Goal: Transaction & Acquisition: Purchase product/service

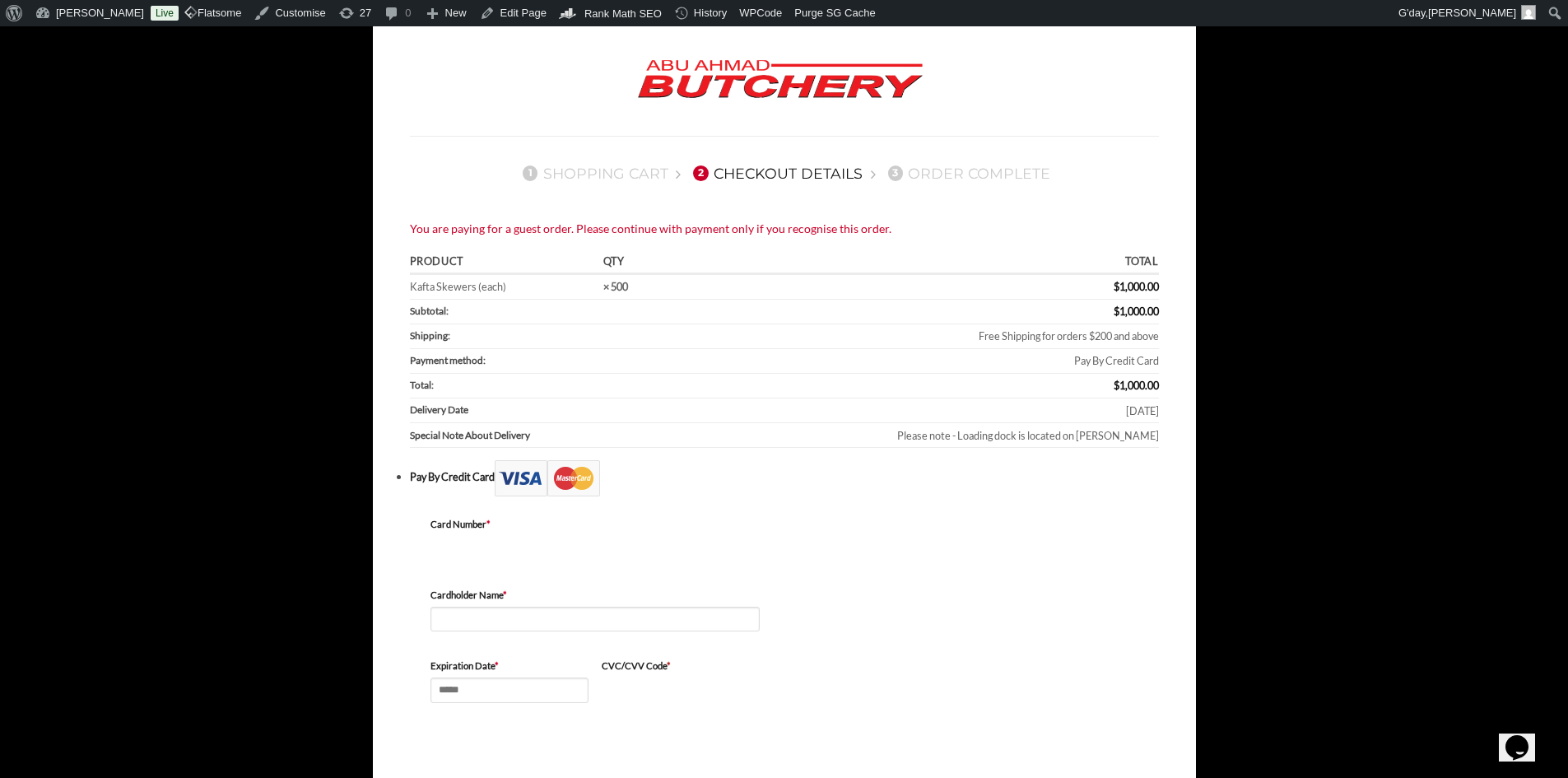
scroll to position [82, 0]
click at [911, 538] on div "Card Number * Cardholder Name * Expiration Date * CVC/CVV Code *" at bounding box center [784, 656] width 749 height 317
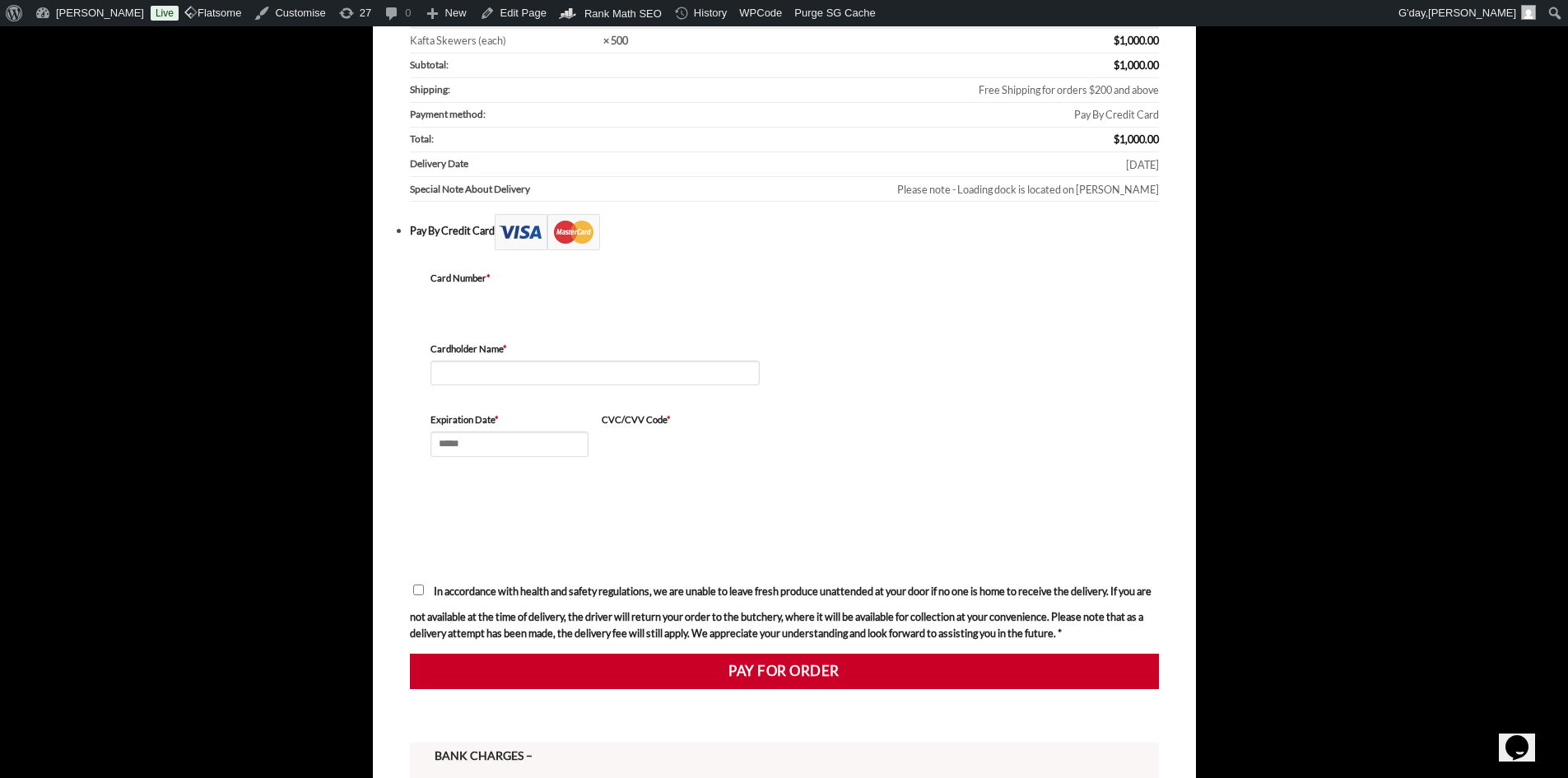
scroll to position [310, 0]
click at [825, 315] on div "Card Number * Cardholder Name * Expiration Date * CVC/CVV Code *" at bounding box center [784, 408] width 749 height 317
click at [679, 337] on p "Card Number *" at bounding box center [594, 304] width 329 height 65
click at [679, 368] on input "Cardholder Name *" at bounding box center [594, 373] width 329 height 26
click at [463, 451] on input "Expiration Date *" at bounding box center [509, 444] width 158 height 26
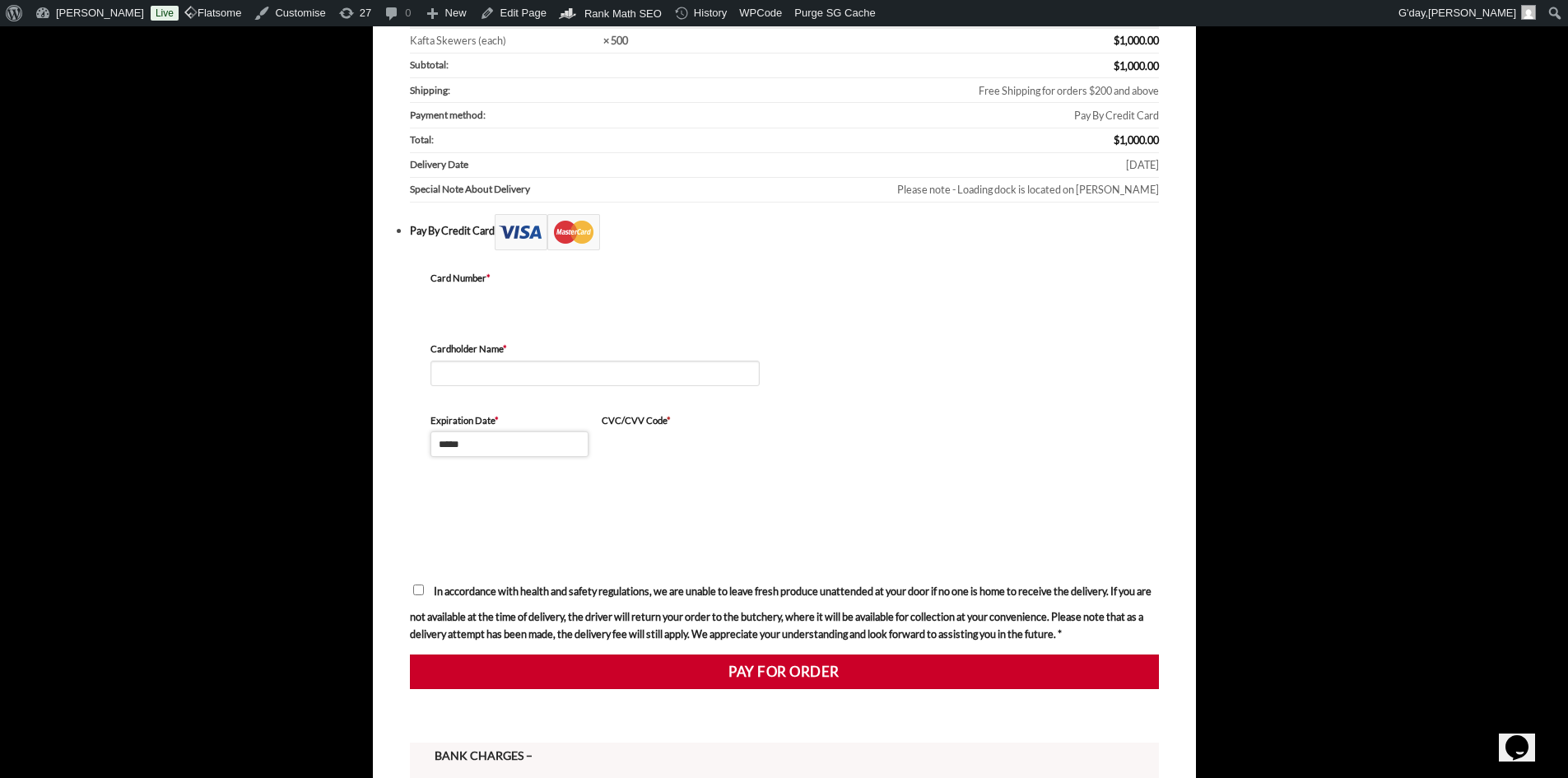
type input "*****"
click at [523, 378] on input "Cardholder Name *" at bounding box center [594, 373] width 329 height 26
type input "**********"
click at [931, 517] on div "**********" at bounding box center [784, 408] width 749 height 317
click at [456, 592] on span "In accordance with health and safety regulations, we are unable to leave fresh …" at bounding box center [781, 611] width 741 height 55
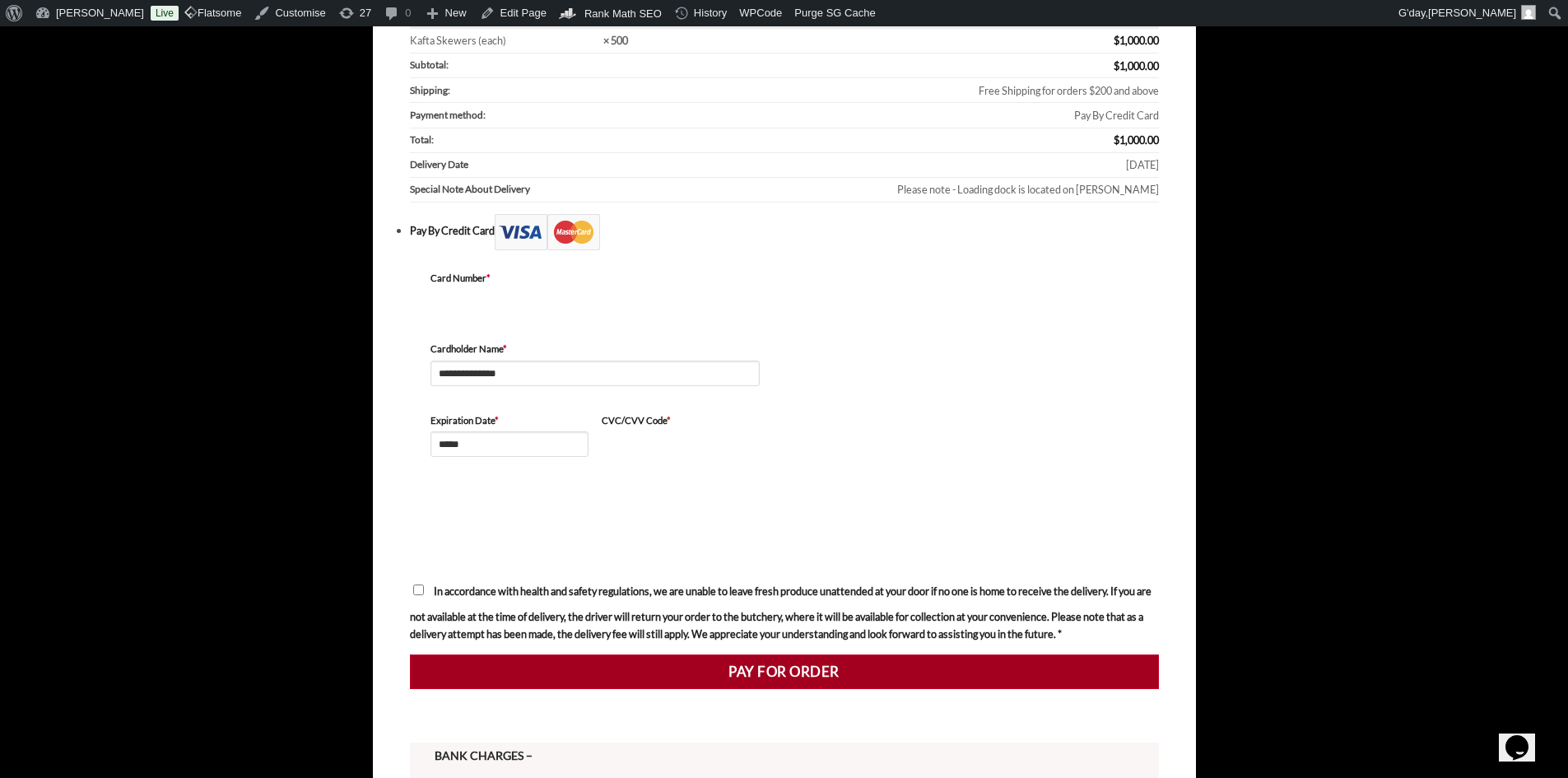
click at [894, 662] on button "Pay for order" at bounding box center [784, 672] width 749 height 35
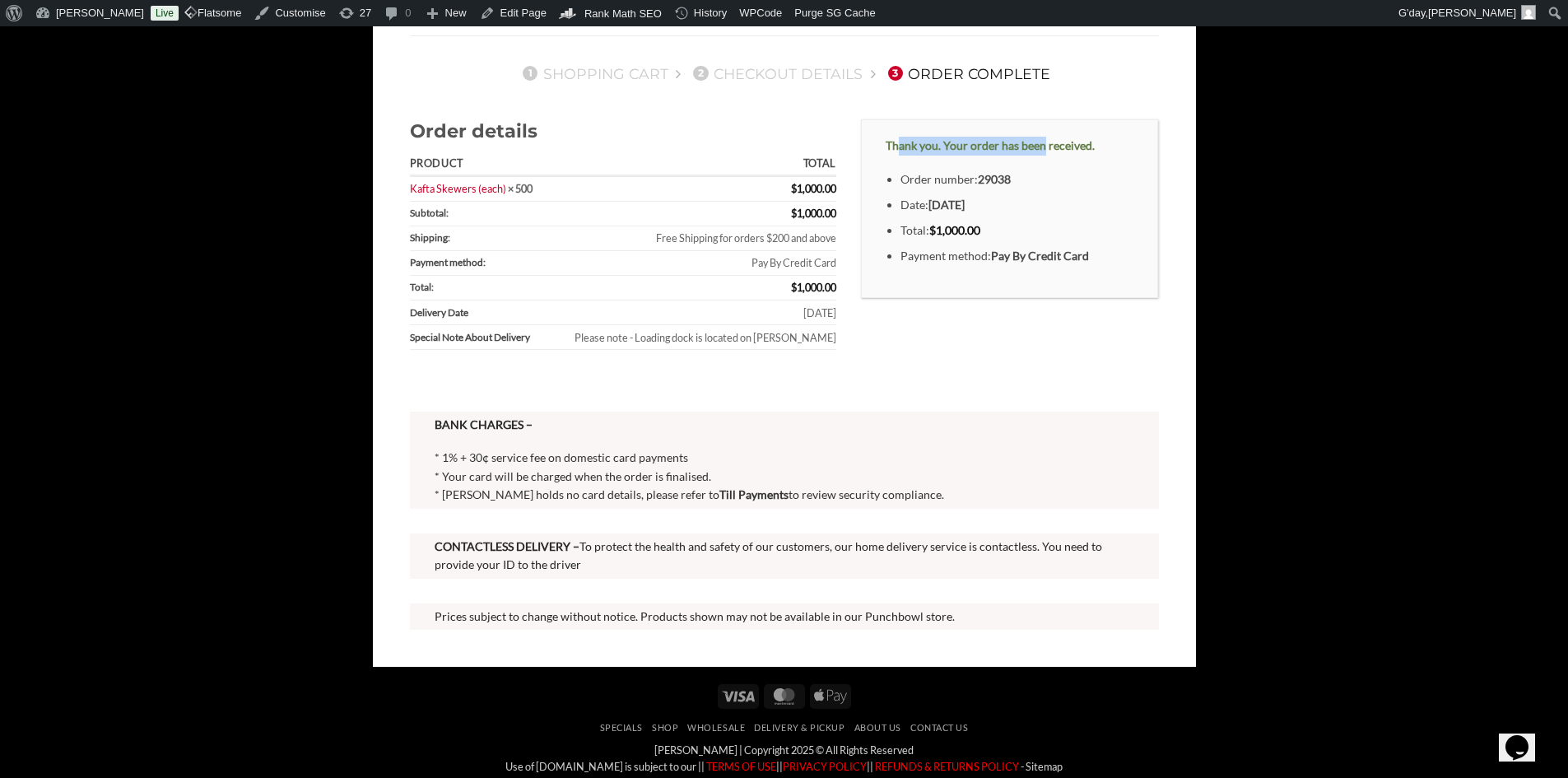
drag, startPoint x: 895, startPoint y: 144, endPoint x: 1105, endPoint y: 167, distance: 211.3
click at [1134, 142] on div "Thank you. Your order has been received. Order number: 29038 Date: September 25…" at bounding box center [1010, 208] width 298 height 179
click at [1068, 172] on li "Order number: 29038" at bounding box center [1017, 179] width 233 height 19
drag, startPoint x: 889, startPoint y: 148, endPoint x: 1134, endPoint y: 275, distance: 276.0
click at [1133, 275] on div "Thank you. Your order has been received. Order number: 29038 Date: September 25…" at bounding box center [1010, 208] width 298 height 179
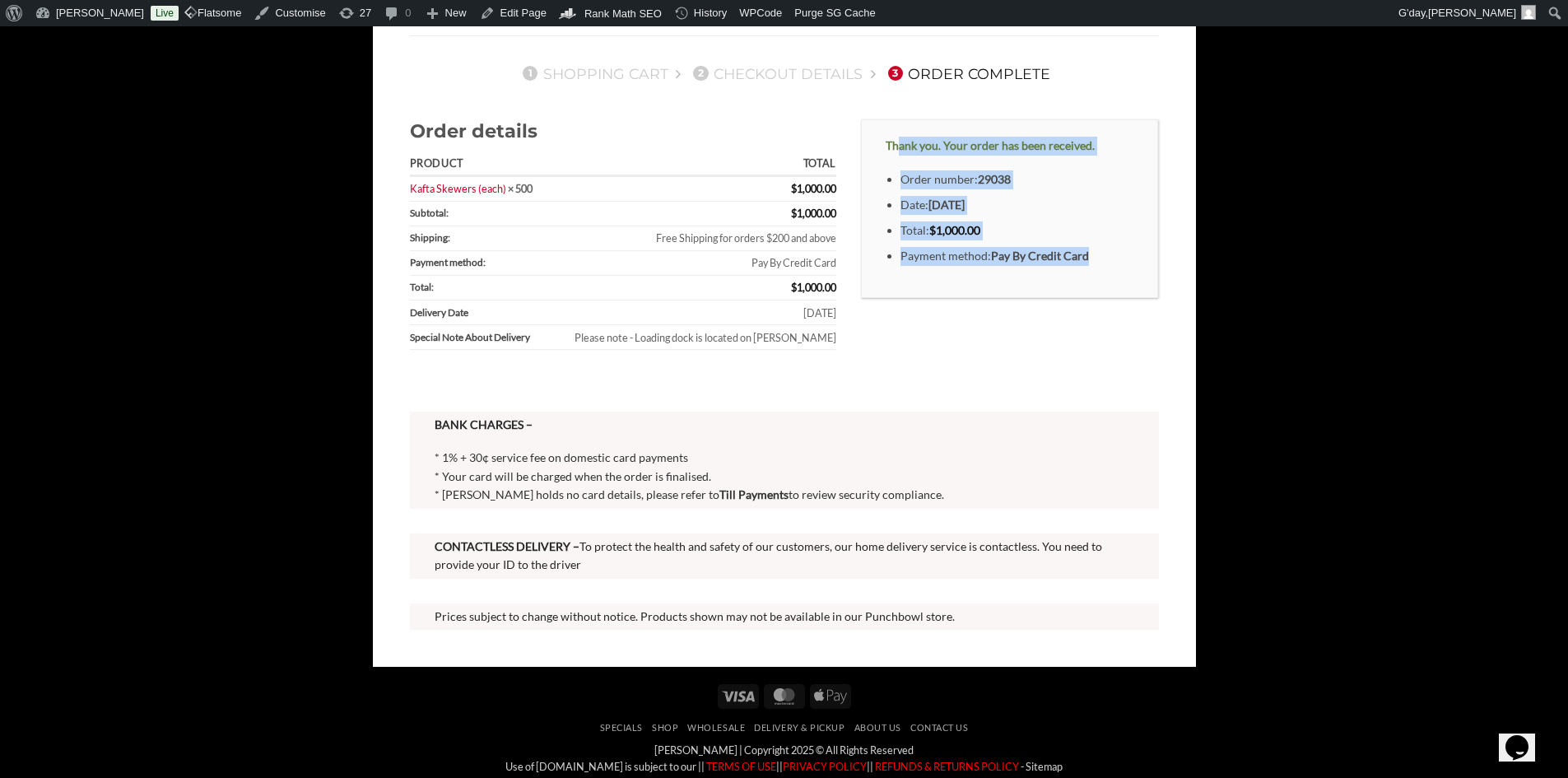
click at [1036, 309] on div "Thank you. Your order has been received. Order number: 29038 Date: September 25…" at bounding box center [1010, 253] width 323 height 267
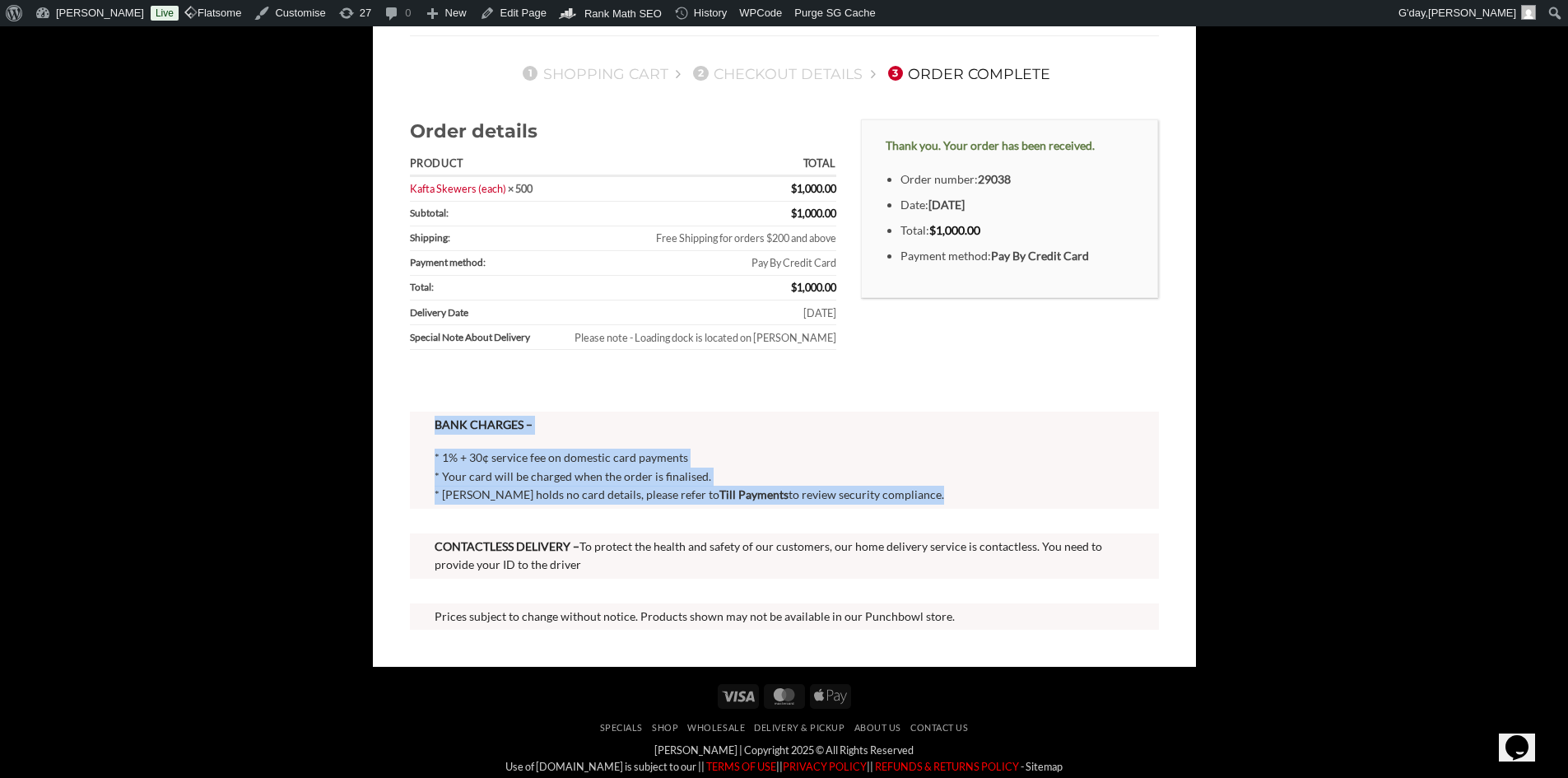
drag, startPoint x: 426, startPoint y: 414, endPoint x: 854, endPoint y: 580, distance: 459.1
click at [862, 577] on div "Order details Product Total Kafta Skewers (each) × 500 $ 1,000.00 Subtotal: $ 1…" at bounding box center [785, 386] width 774 height 535
click at [540, 477] on span "* Your card will be charged when the order is finalised." at bounding box center [572, 476] width 276 height 14
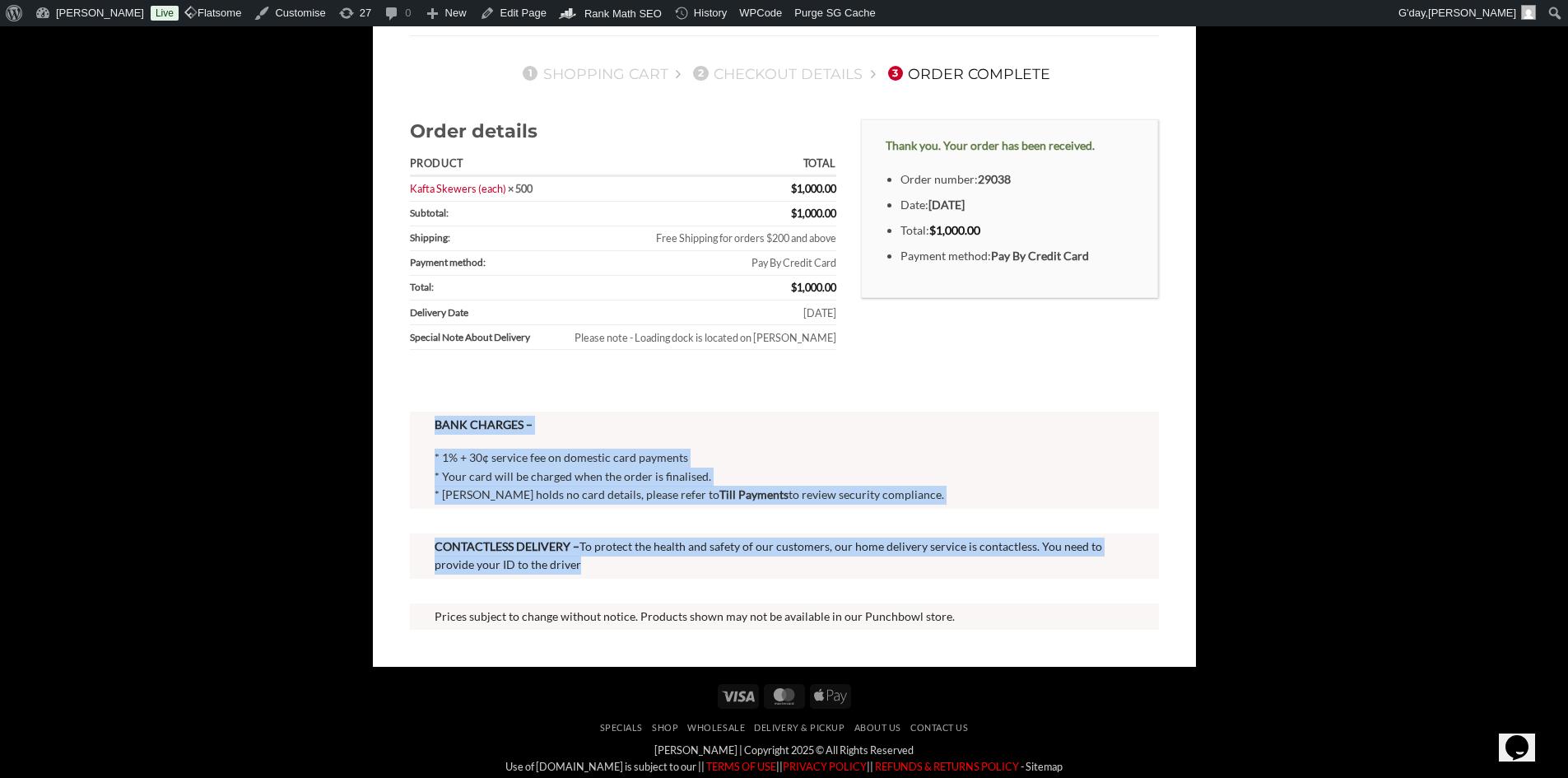
drag, startPoint x: 438, startPoint y: 423, endPoint x: 999, endPoint y: 604, distance: 589.5
click at [999, 604] on div "Order details Product Total Kafta Skewers (each) × 500 $ 1,000.00 Subtotal: $ 1…" at bounding box center [785, 386] width 774 height 535
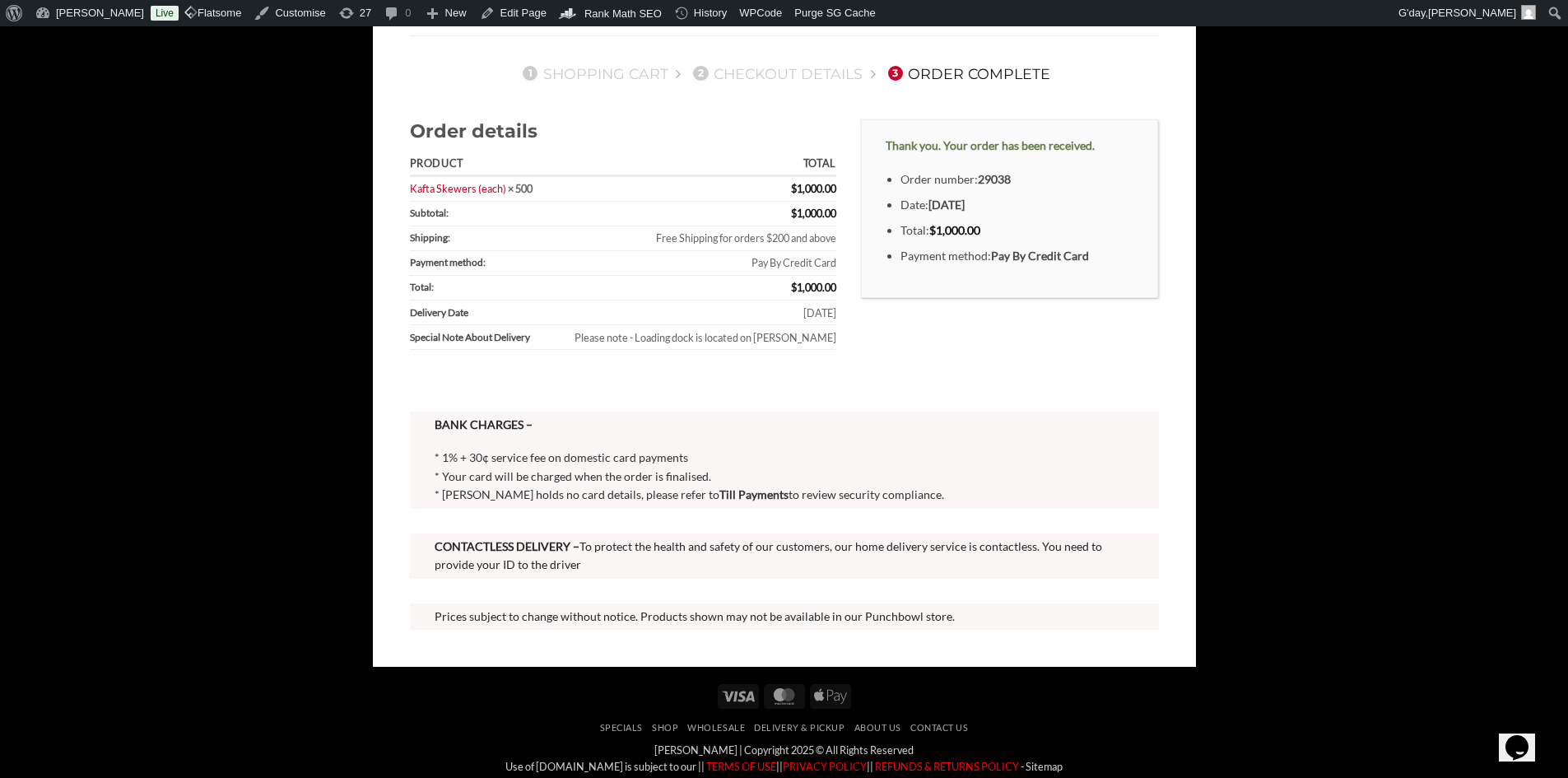
click at [986, 617] on p "Prices subject to change without notice. Products shown may not be available in…" at bounding box center [784, 617] width 700 height 19
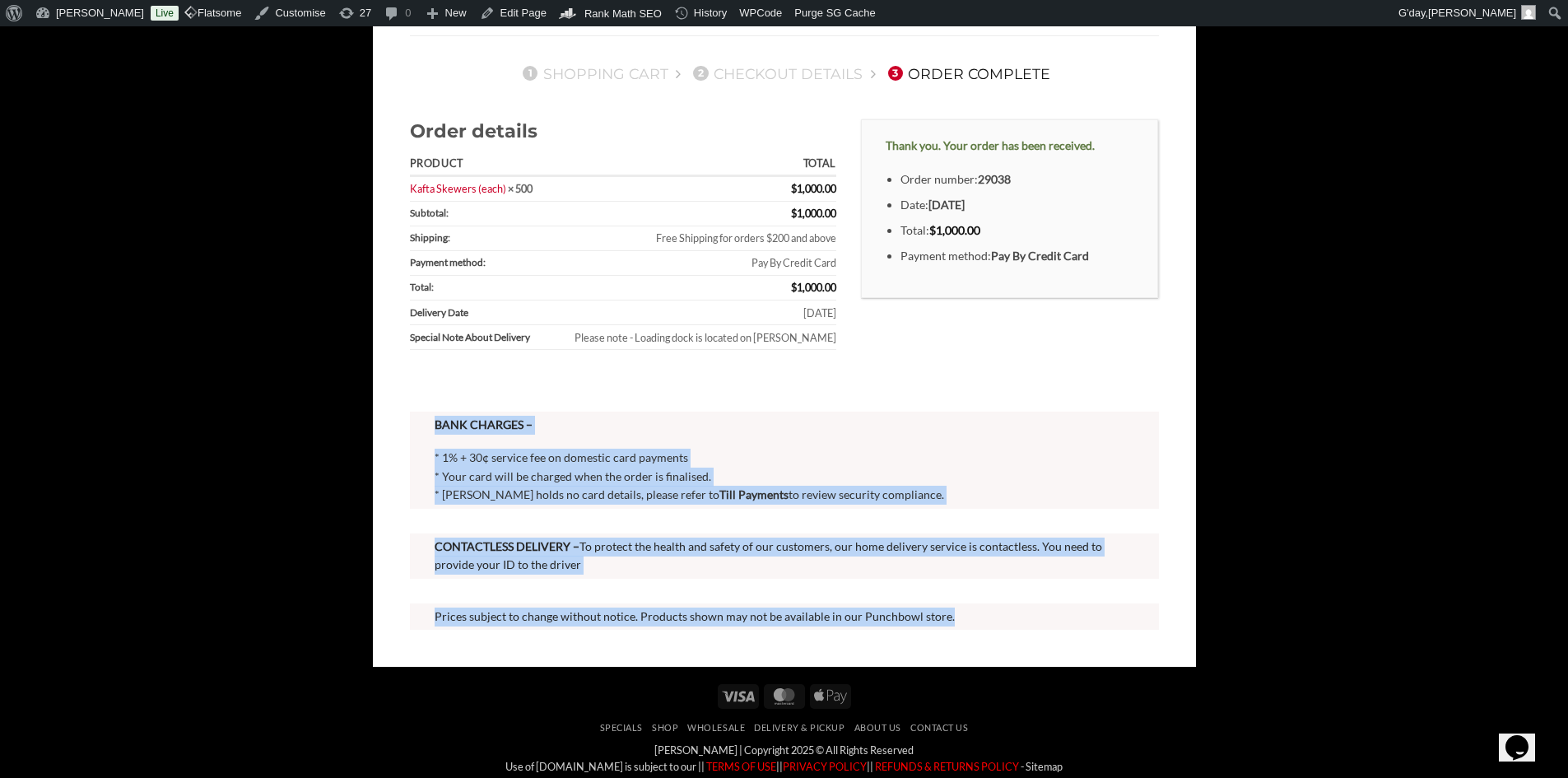
drag, startPoint x: 958, startPoint y: 620, endPoint x: 437, endPoint y: 417, distance: 559.2
click at [437, 417] on div "Order details Product Total Kafta Skewers (each) × 500 $ 1,000.00 Subtotal: $ 1…" at bounding box center [785, 386] width 774 height 535
click at [437, 423] on strong "BANK CHARGES –" at bounding box center [483, 424] width 98 height 14
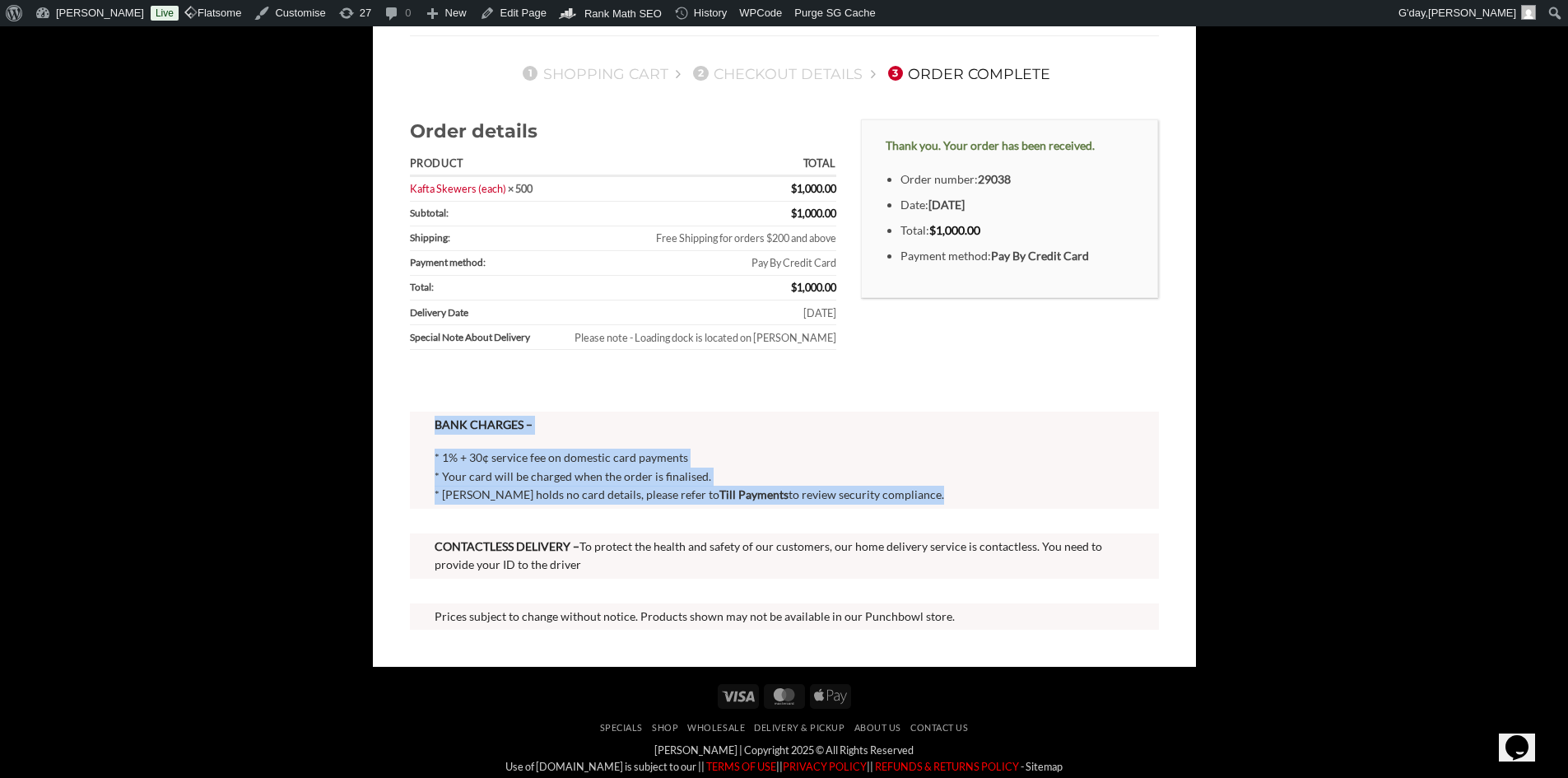
drag, startPoint x: 436, startPoint y: 424, endPoint x: 1014, endPoint y: 494, distance: 582.2
click at [1014, 493] on div "BANK CHARGES – * 1% + 30¢ service fee on domestic card payments * Your card wil…" at bounding box center [784, 460] width 700 height 89
click at [648, 522] on div at bounding box center [784, 520] width 749 height 25
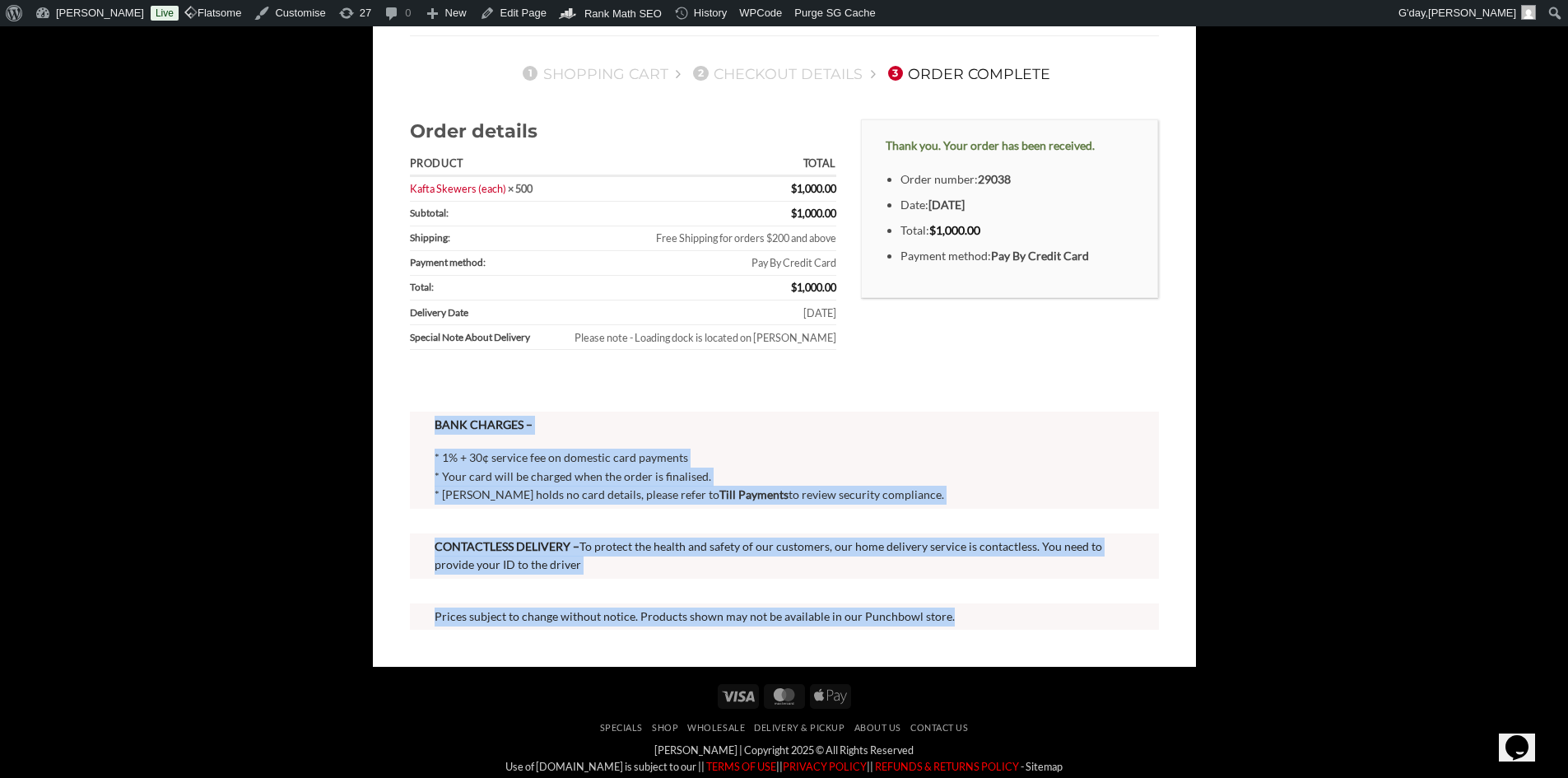
drag, startPoint x: 894, startPoint y: 602, endPoint x: 423, endPoint y: 434, distance: 500.1
click at [423, 434] on div "Order details Product Total Kafta Skewers (each) × 500 $ 1,000.00 Subtotal: $ 1…" at bounding box center [785, 386] width 774 height 535
click at [453, 422] on strong "BANK CHARGES –" at bounding box center [483, 424] width 98 height 14
click at [443, 426] on strong "BANK CHARGES –" at bounding box center [483, 424] width 98 height 14
drag, startPoint x: 437, startPoint y: 425, endPoint x: 1082, endPoint y: 620, distance: 673.8
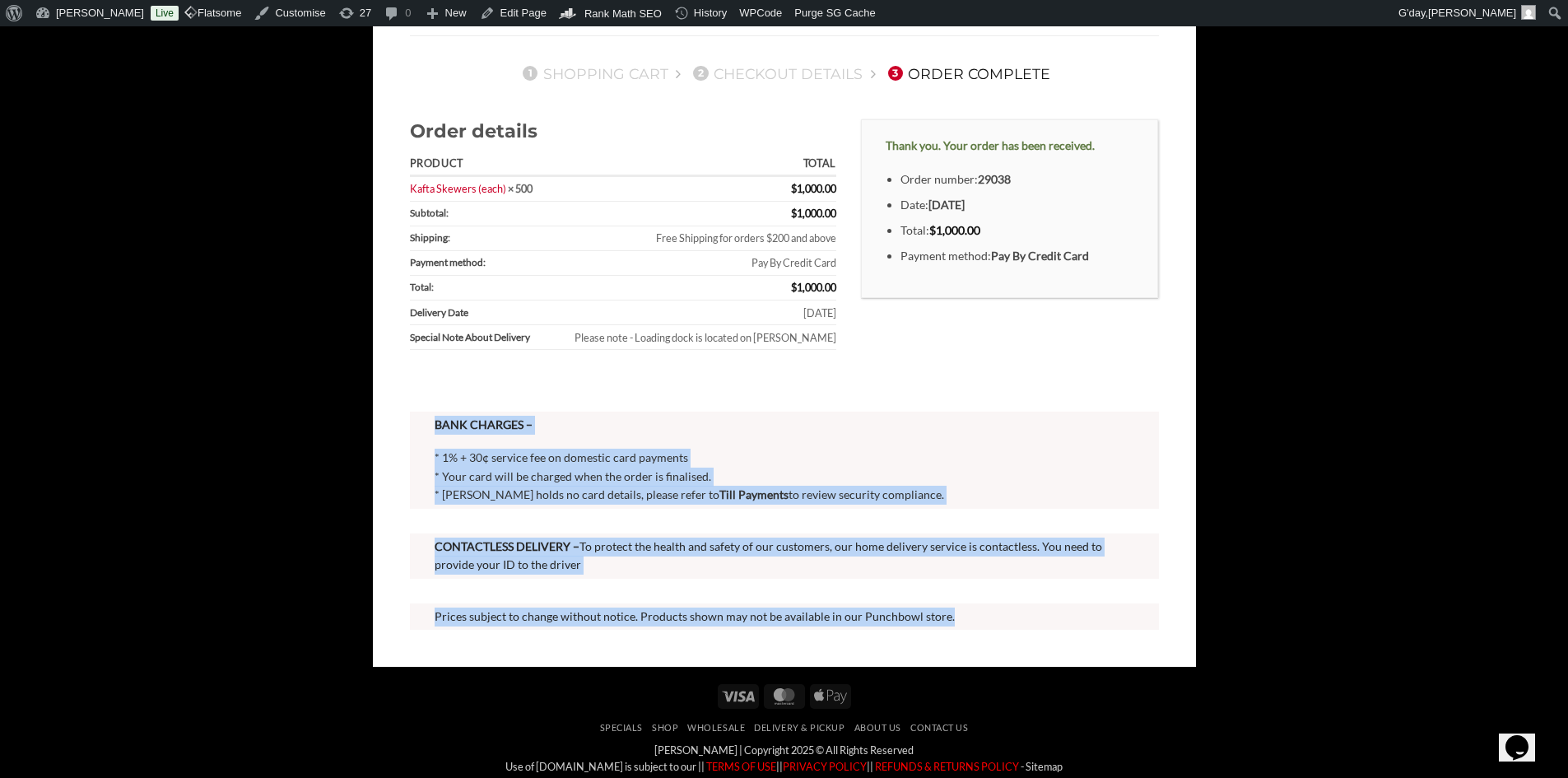
click at [1082, 620] on div "Order details Product Total Kafta Skewers (each) × 500 $ 1,000.00 Subtotal: $ 1…" at bounding box center [785, 386] width 774 height 535
click at [1071, 623] on p "Prices subject to change without notice. Products shown may not be available in…" at bounding box center [784, 617] width 700 height 19
drag, startPoint x: 989, startPoint y: 613, endPoint x: 418, endPoint y: 419, distance: 603.1
click at [418, 419] on div "Order details Product Total Kafta Skewers (each) × 500 $ 1,000.00 Subtotal: $ 1…" at bounding box center [785, 386] width 774 height 535
click at [437, 418] on strong "BANK CHARGES –" at bounding box center [483, 424] width 98 height 14
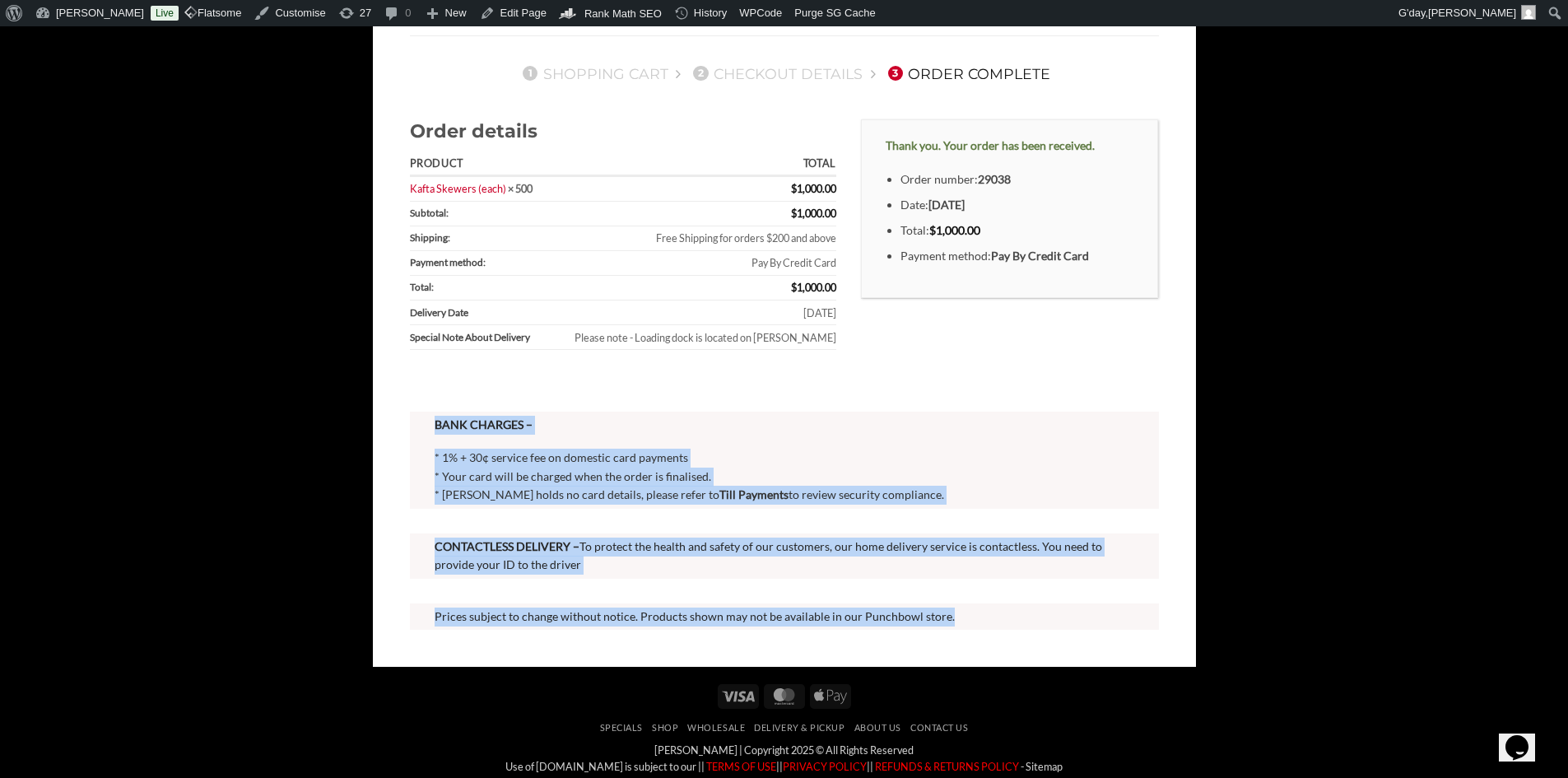
drag, startPoint x: 435, startPoint y: 422, endPoint x: 1179, endPoint y: 667, distance: 783.3
click at [1179, 667] on div "1 Shopping Cart 2 Checkout details 3 Order Complete Order details Product Total…" at bounding box center [785, 288] width 823 height 756
click at [1096, 638] on div "Order details Product Total Kafta Skewers (each) × 500 $ 1,000.00 Subtotal: $ 1…" at bounding box center [785, 386] width 774 height 535
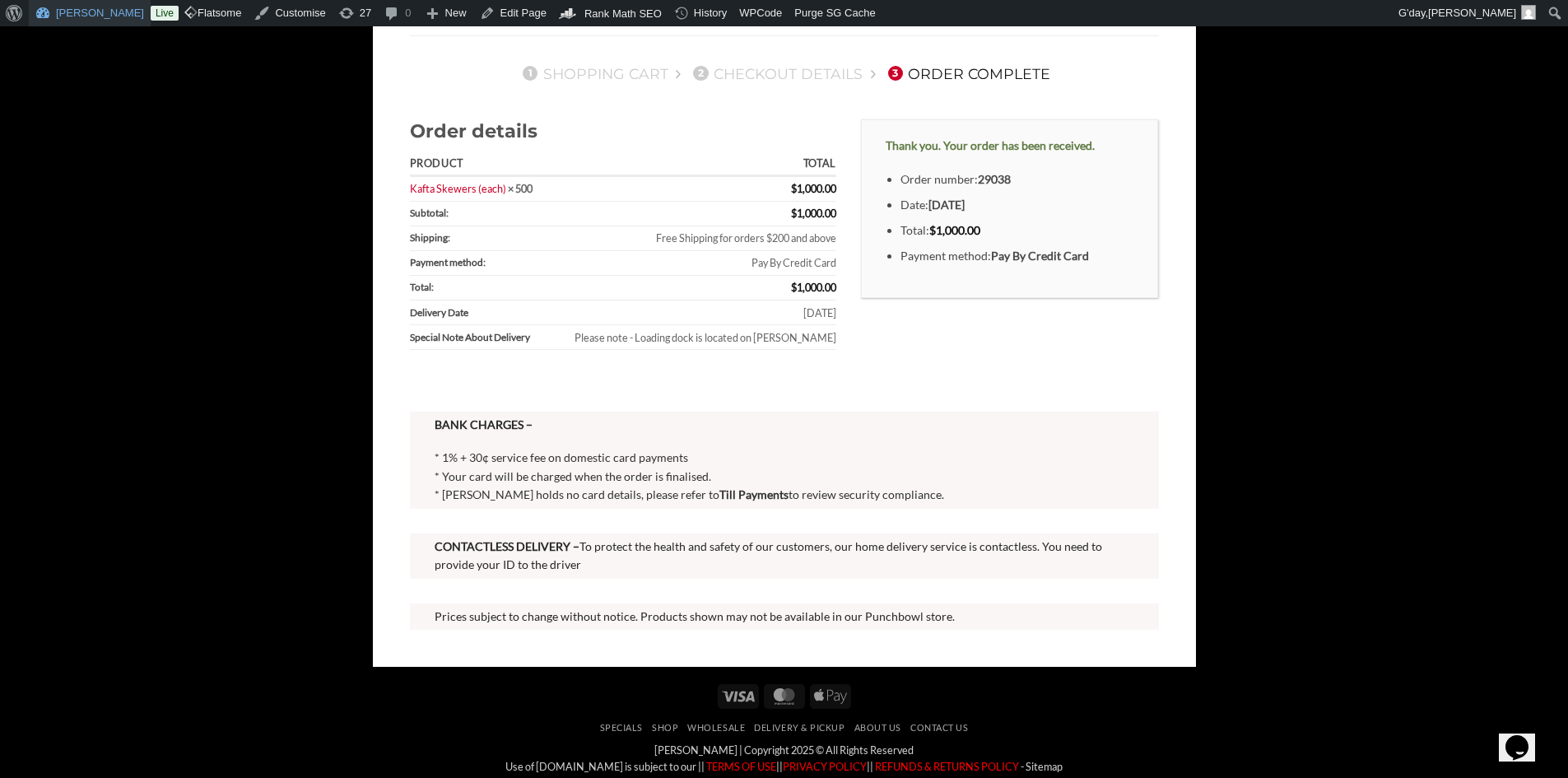
click at [120, 9] on link "[PERSON_NAME]" at bounding box center [89, 13] width 122 height 26
